Goal: Task Accomplishment & Management: Manage account settings

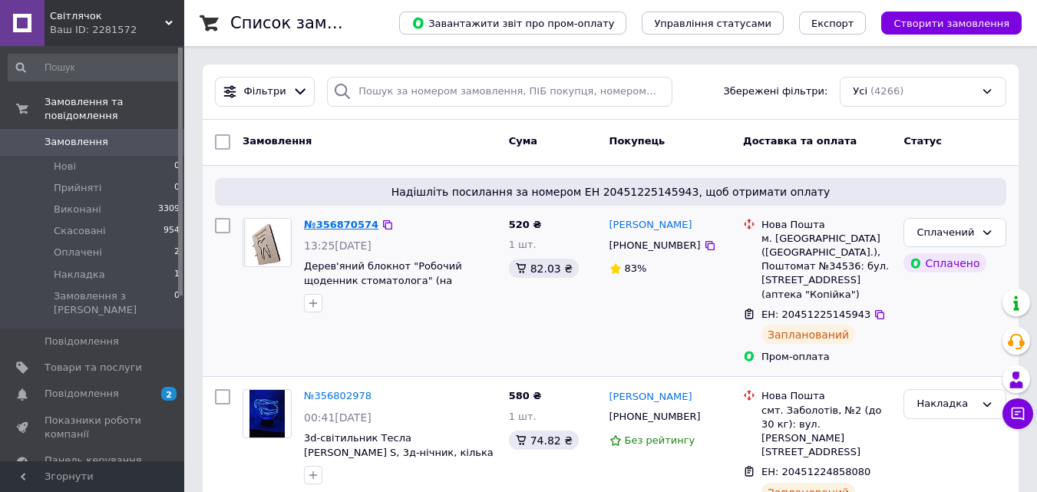
click at [331, 222] on font "№356870574" at bounding box center [341, 225] width 74 height 12
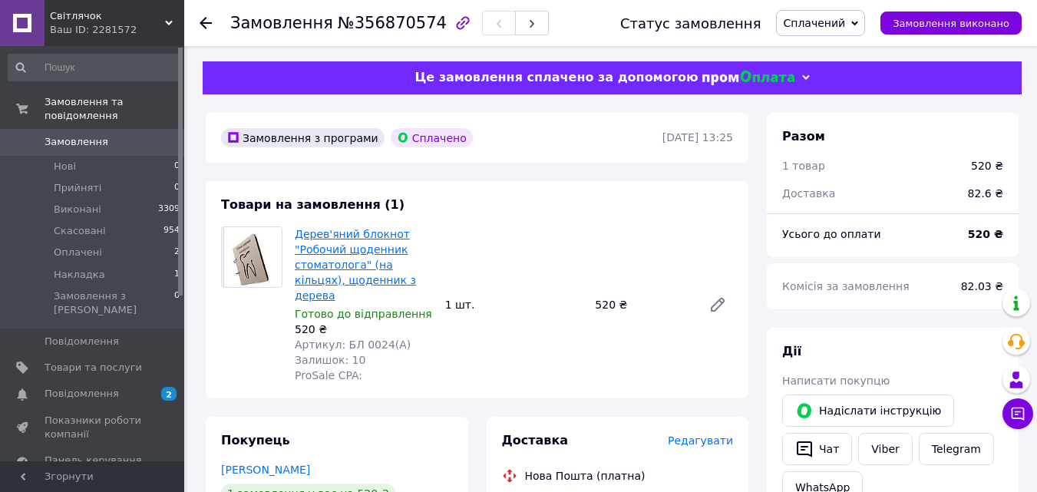
click at [336, 250] on font "Дерев'яний блокнот "Робочий щоденник стоматолога" (на кільцях), щоденник з дере…" at bounding box center [355, 265] width 121 height 74
click at [207, 22] on icon at bounding box center [206, 23] width 12 height 12
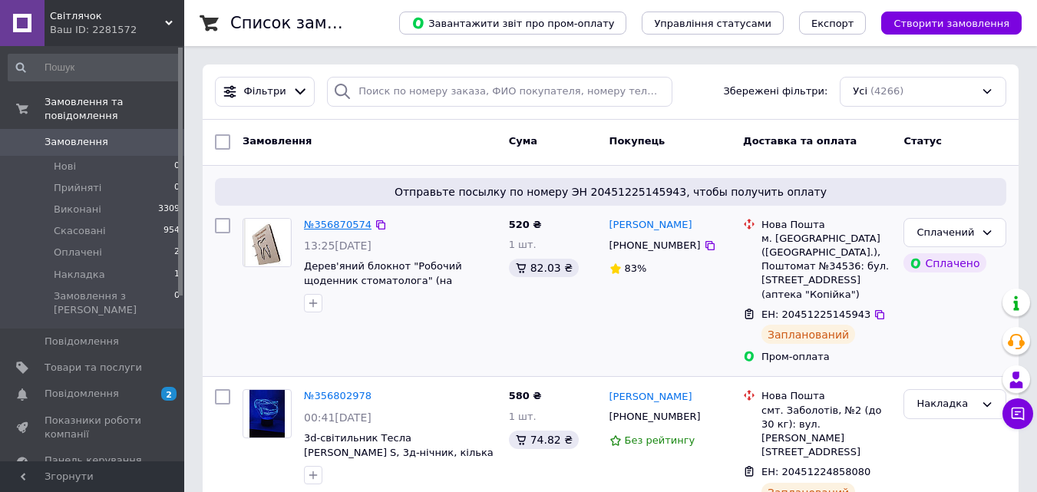
click at [341, 225] on font "№356870574" at bounding box center [338, 225] width 68 height 12
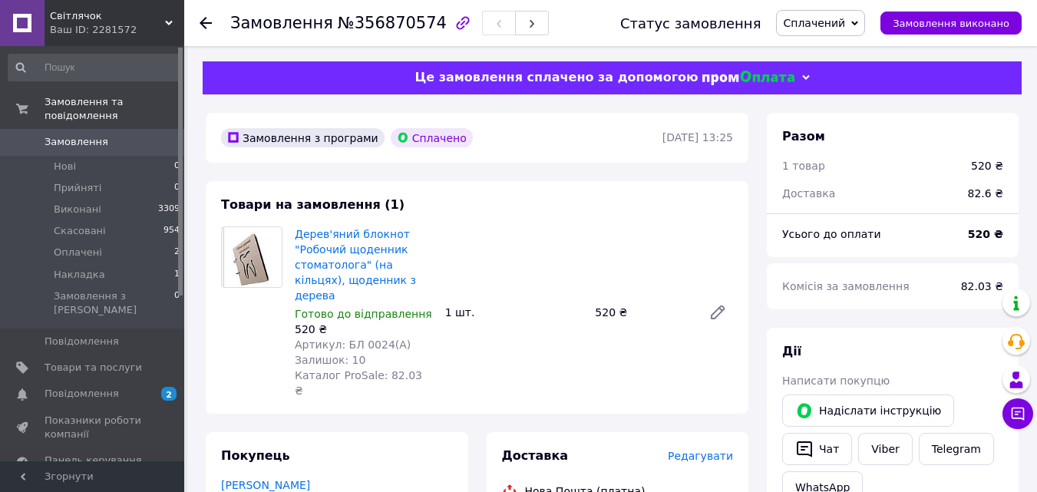
click at [208, 20] on icon at bounding box center [206, 23] width 12 height 12
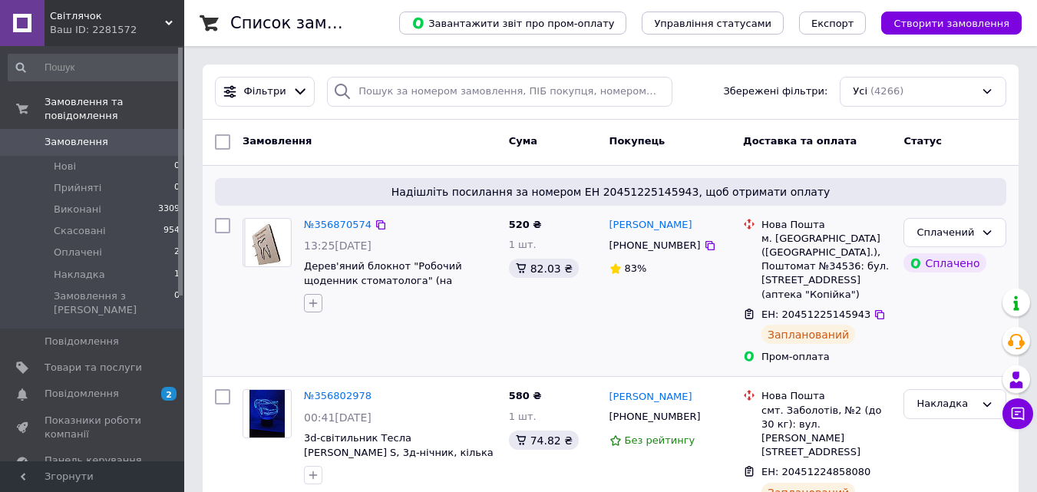
click at [315, 304] on icon "button" at bounding box center [313, 303] width 12 height 12
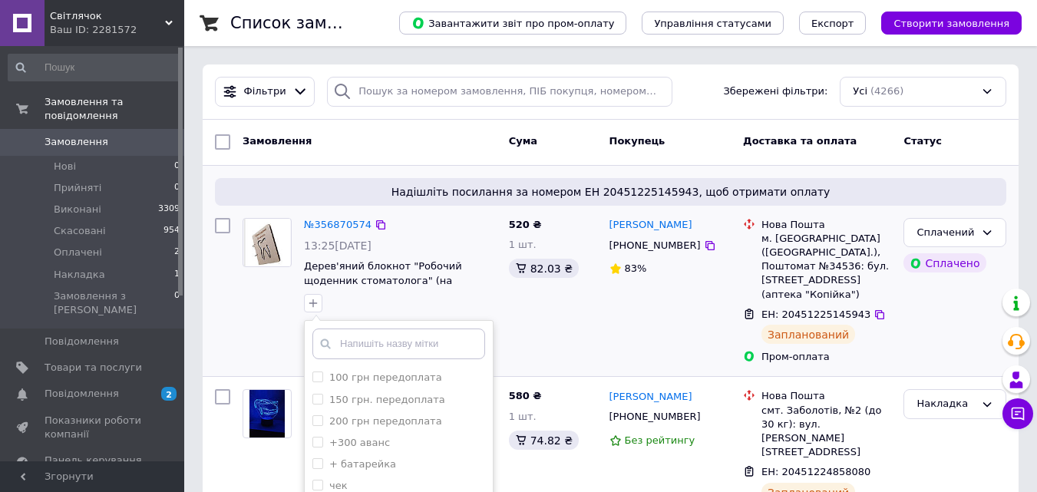
click at [250, 303] on div at bounding box center [267, 266] width 61 height 108
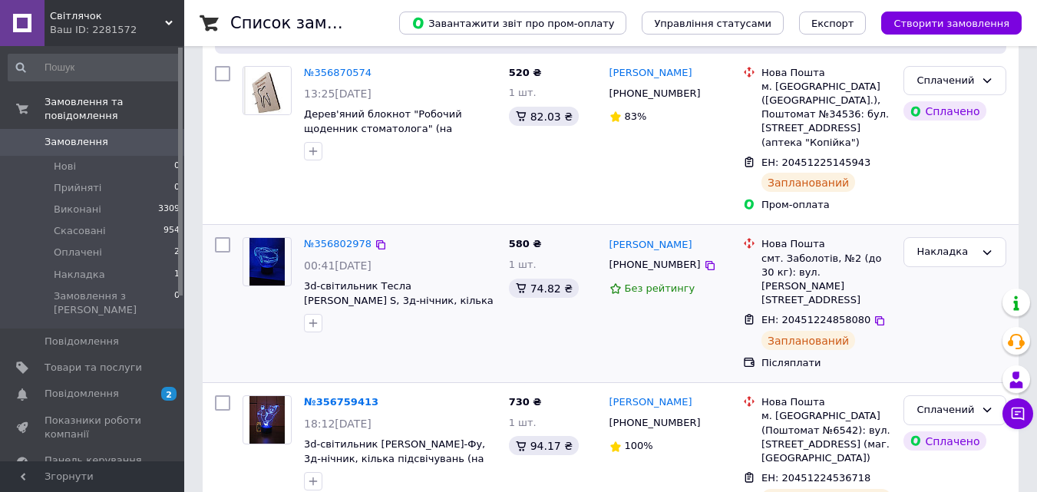
scroll to position [154, 0]
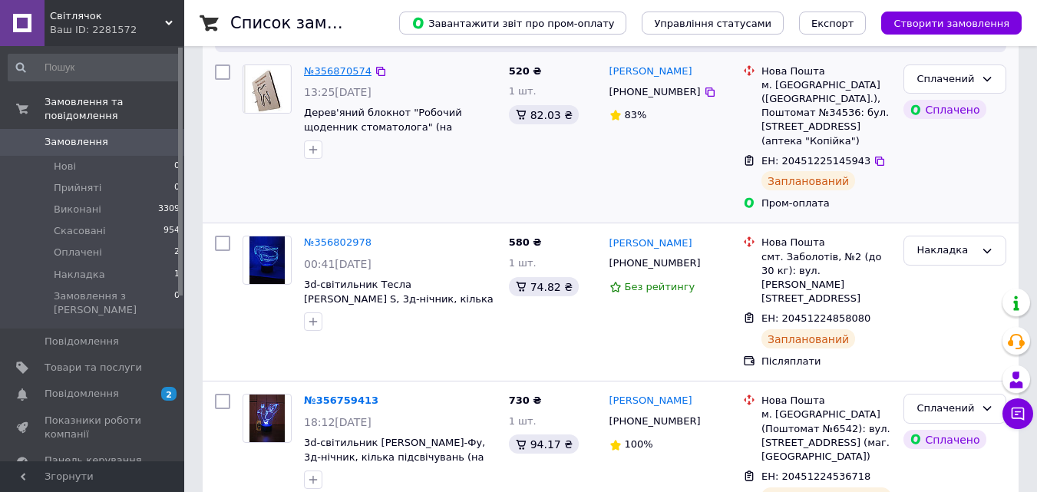
click at [336, 71] on font "№356870574" at bounding box center [338, 71] width 68 height 12
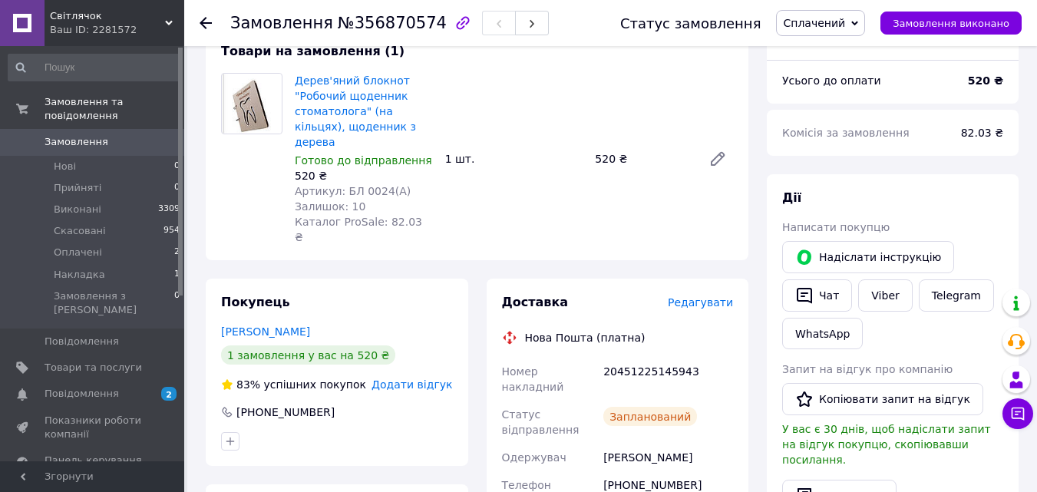
click at [209, 25] on icon at bounding box center [206, 23] width 12 height 12
